Goal: Task Accomplishment & Management: Complete application form

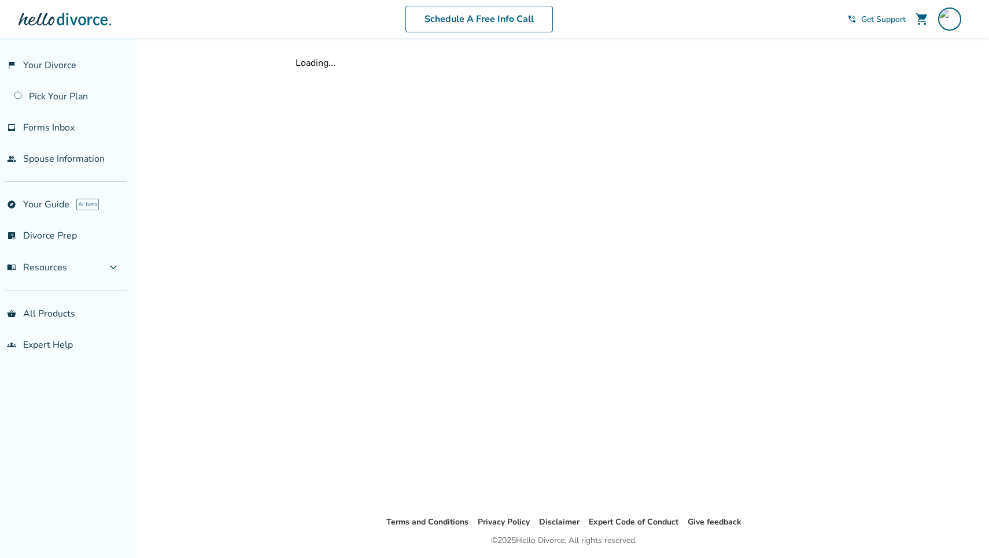
click at [612, 290] on div "Loading..." at bounding box center [563, 277] width 555 height 478
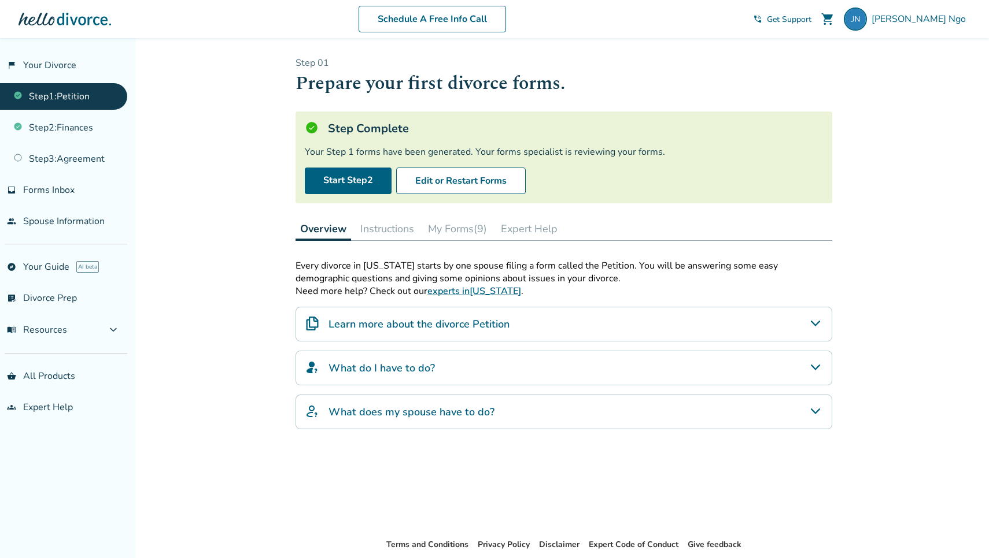
scroll to position [22, 0]
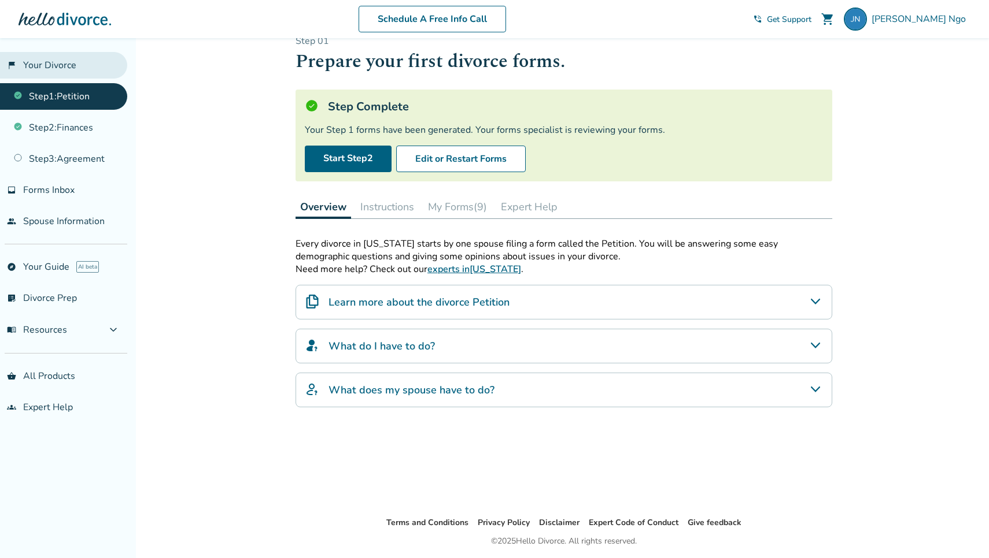
click at [74, 65] on link "flag_2 Your Divorce" at bounding box center [63, 65] width 127 height 27
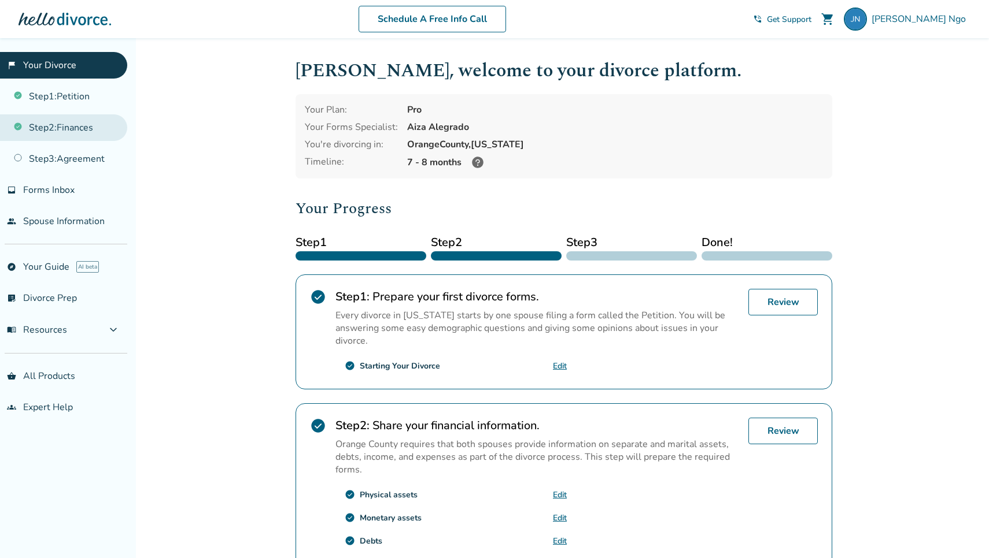
click at [73, 128] on link "Step 2 : Finances" at bounding box center [63, 127] width 127 height 27
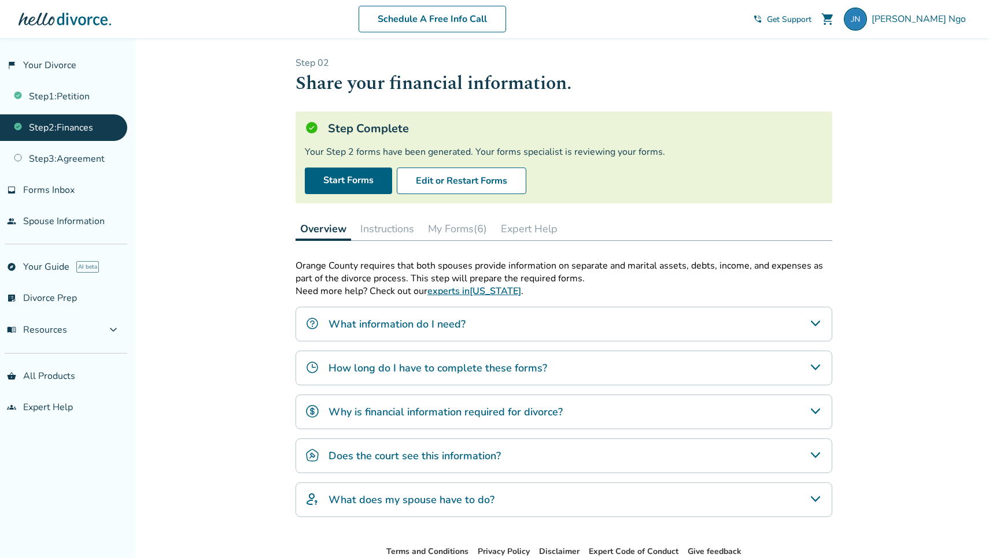
click at [81, 20] on div at bounding box center [65, 19] width 93 height 23
click at [54, 232] on link "people Spouse Information" at bounding box center [63, 221] width 127 height 27
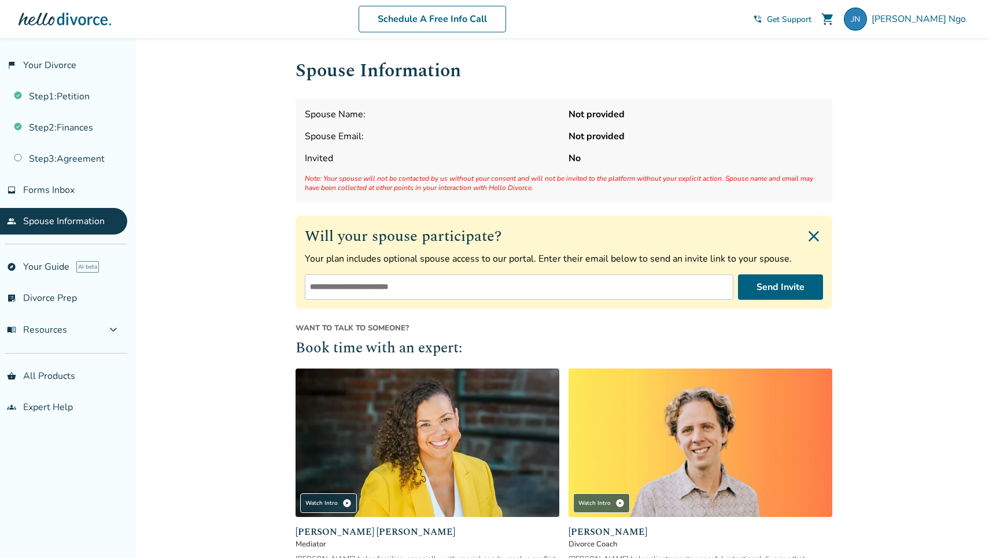
click at [343, 285] on input "email" at bounding box center [519, 287] width 428 height 25
type input "**********"
click at [790, 286] on button "Send Invite" at bounding box center [780, 287] width 85 height 25
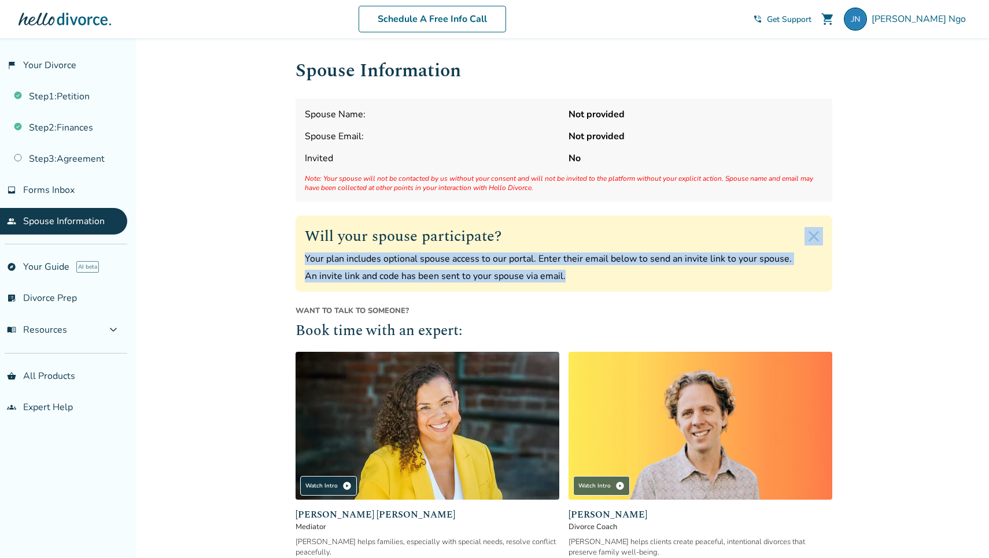
drag, startPoint x: 790, startPoint y: 284, endPoint x: 682, endPoint y: 99, distance: 215.1
click at [682, 99] on div "Spouse Information Spouse Name: Not provided Spouse Email: Not provided Invited…" at bounding box center [563, 336] width 537 height 559
